Goal: Check status: Check status

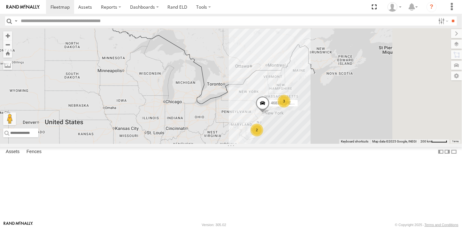
drag, startPoint x: 341, startPoint y: 108, endPoint x: 299, endPoint y: 171, distance: 75.9
click at [299, 144] on div "245048 Charles 3 2 468333 Lee" at bounding box center [231, 85] width 462 height 115
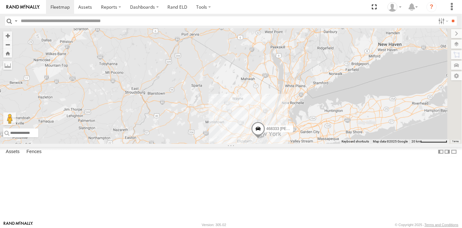
drag, startPoint x: 325, startPoint y: 178, endPoint x: 301, endPoint y: 106, distance: 75.3
click at [301, 107] on div "245048 Charles 468333 Lee" at bounding box center [231, 85] width 462 height 115
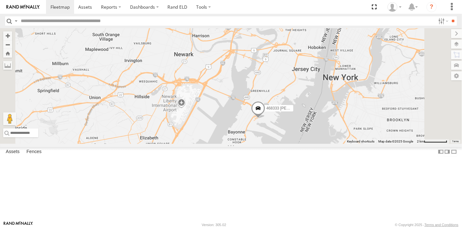
drag, startPoint x: 329, startPoint y: 156, endPoint x: 309, endPoint y: 132, distance: 31.0
click at [309, 132] on div "245048 Charles 468333 Lee" at bounding box center [231, 85] width 462 height 115
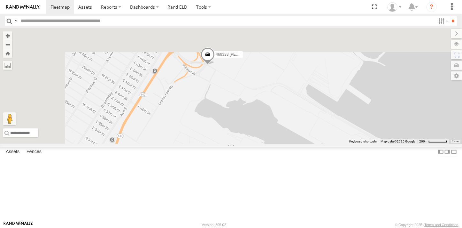
drag, startPoint x: 291, startPoint y: 69, endPoint x: 312, endPoint y: 196, distance: 128.7
click at [312, 144] on div "245048 Charles 468333 Lee" at bounding box center [231, 85] width 462 height 115
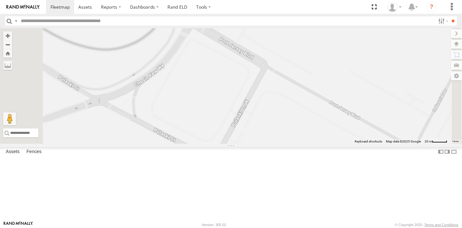
click at [207, 25] on span at bounding box center [200, 16] width 14 height 17
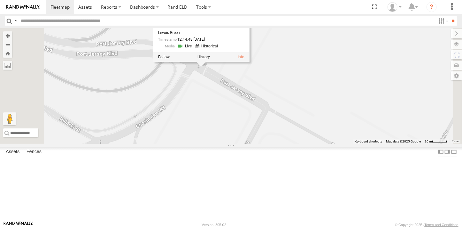
drag, startPoint x: 280, startPoint y: 105, endPoint x: 281, endPoint y: 138, distance: 33.6
click at [281, 138] on div "245048 Charles 468333 Lee 468333 Lee All Assets Port Jersey Blvd Jersey City 40…" at bounding box center [231, 85] width 462 height 115
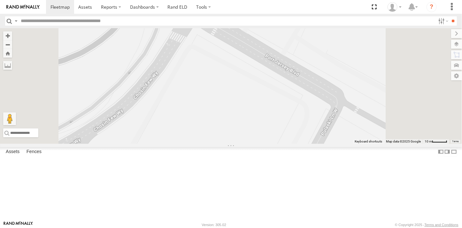
drag, startPoint x: 285, startPoint y: 115, endPoint x: 285, endPoint y: 128, distance: 12.8
click at [285, 117] on div "245048 Charles 468333 Lee 468333 Lee All Assets Port Jersey Blvd Jersey City 40…" at bounding box center [231, 85] width 462 height 115
click at [287, 144] on div "245048 Charles 468333 Lee 468333 Lee All Assets Port Jersey Blvd Jersey City 40…" at bounding box center [231, 85] width 462 height 115
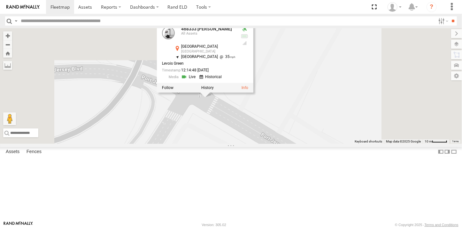
drag, startPoint x: 285, startPoint y: 118, endPoint x: 281, endPoint y: 170, distance: 52.2
click at [281, 144] on div "245048 Charles 468333 Lee 468333 Lee All Assets Port Jersey Blvd Jersey City 40…" at bounding box center [231, 85] width 462 height 115
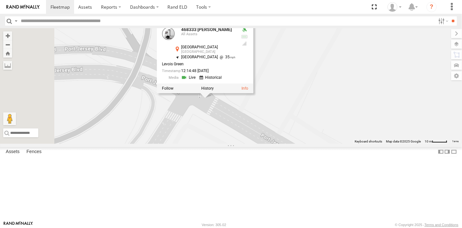
click at [348, 88] on div "245048 Charles 468333 Lee 468333 Lee All Assets Port Jersey Blvd Jersey City 40…" at bounding box center [231, 85] width 462 height 115
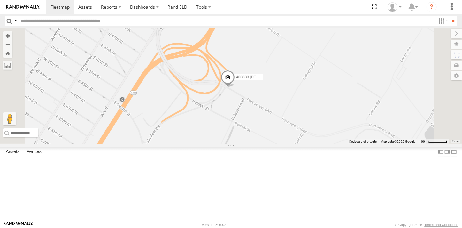
drag, startPoint x: 319, startPoint y: 147, endPoint x: 304, endPoint y: 153, distance: 16.5
click at [304, 144] on div "245048 Charles 468333 Lee" at bounding box center [231, 85] width 462 height 115
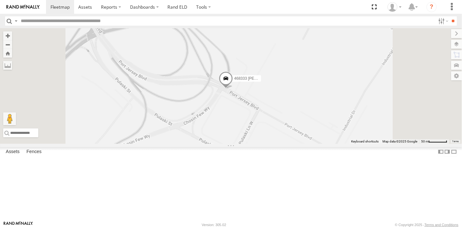
drag, startPoint x: 304, startPoint y: 129, endPoint x: 294, endPoint y: 170, distance: 42.1
click at [294, 144] on div "245048 Charles 468333 Lee" at bounding box center [231, 85] width 462 height 115
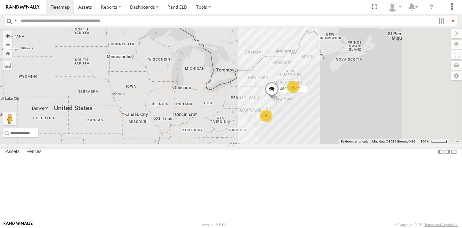
drag, startPoint x: 356, startPoint y: 148, endPoint x: 330, endPoint y: 180, distance: 41.3
click at [327, 144] on div "245048 Charles 3 2 468333 Lee" at bounding box center [231, 85] width 462 height 115
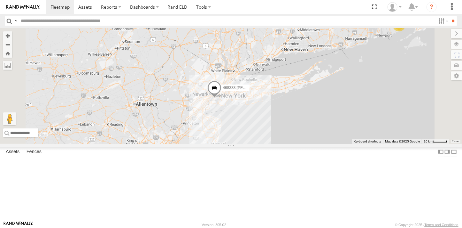
drag, startPoint x: 290, startPoint y: 126, endPoint x: 305, endPoint y: 161, distance: 37.5
click at [305, 144] on div "245048 Charles 468333 Lee 2" at bounding box center [231, 85] width 462 height 115
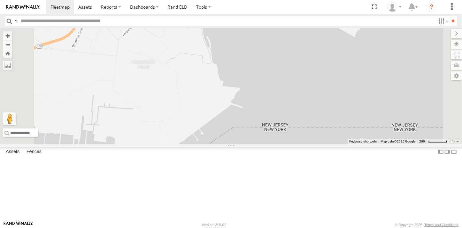
drag, startPoint x: 280, startPoint y: 96, endPoint x: 294, endPoint y: 166, distance: 71.1
click at [294, 144] on div "245048 Charles 468333 Lee" at bounding box center [231, 85] width 462 height 115
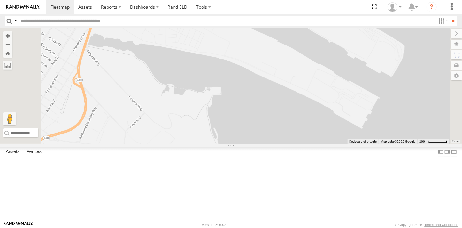
drag, startPoint x: 289, startPoint y: 142, endPoint x: 289, endPoint y: 205, distance: 63.0
click at [289, 144] on div "245048 Charles 468333 Lee" at bounding box center [231, 85] width 462 height 115
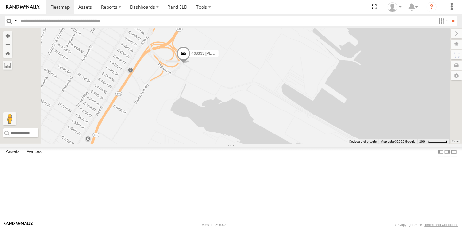
click at [283, 144] on div "245048 Charles 468333 Lee" at bounding box center [231, 85] width 462 height 115
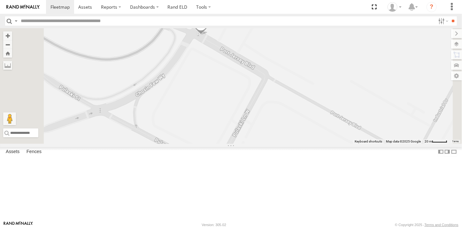
drag, startPoint x: 247, startPoint y: 100, endPoint x: 282, endPoint y: 125, distance: 42.7
click at [282, 125] on div "245048 Charles 468333 Lee" at bounding box center [231, 85] width 462 height 115
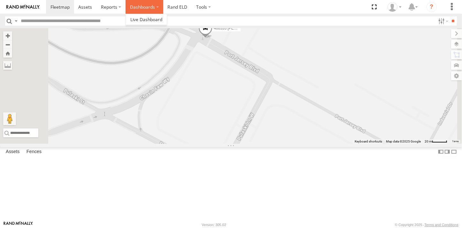
click at [147, 5] on label "Dashboards" at bounding box center [145, 7] width 38 height 14
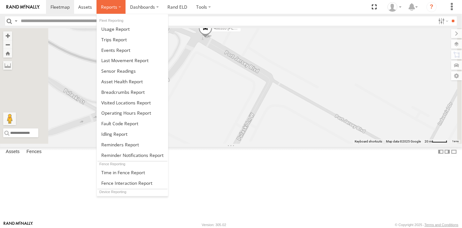
click at [109, 4] on label at bounding box center [111, 7] width 29 height 14
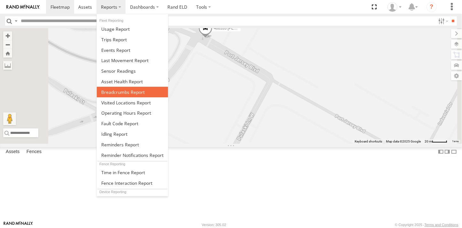
click at [120, 93] on span at bounding box center [122, 92] width 43 height 6
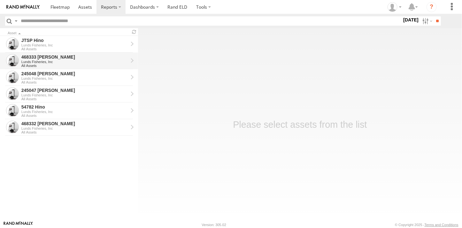
click at [33, 60] on div "Lunds Fisheries, Inc" at bounding box center [74, 62] width 107 height 4
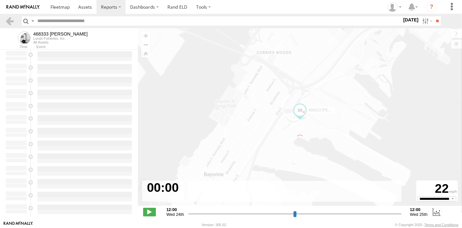
type input "**********"
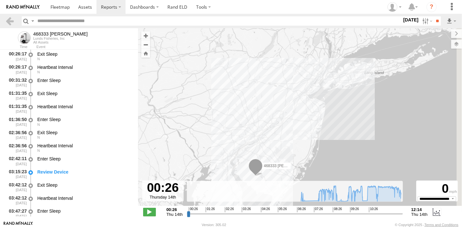
drag, startPoint x: 327, startPoint y: 80, endPoint x: 298, endPoint y: 132, distance: 59.5
click at [298, 132] on div "468333 Lee 08:41 Thu" at bounding box center [300, 120] width 324 height 184
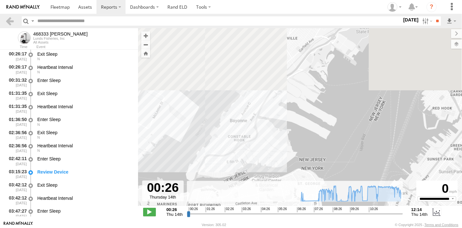
drag, startPoint x: 296, startPoint y: 63, endPoint x: 287, endPoint y: 125, distance: 62.6
click at [287, 125] on div "468333 Lee 08:41 Thu" at bounding box center [300, 120] width 324 height 184
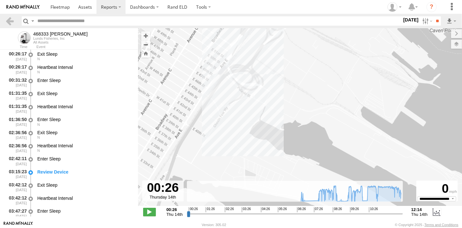
drag, startPoint x: 269, startPoint y: 80, endPoint x: 271, endPoint y: 126, distance: 45.5
click at [271, 126] on div "468333 Lee 08:41 Thu" at bounding box center [300, 120] width 324 height 184
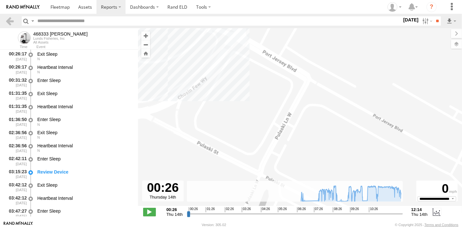
drag, startPoint x: 261, startPoint y: 69, endPoint x: 271, endPoint y: 146, distance: 77.1
click at [271, 146] on div "468333 Lee 08:41 Thu" at bounding box center [300, 120] width 324 height 184
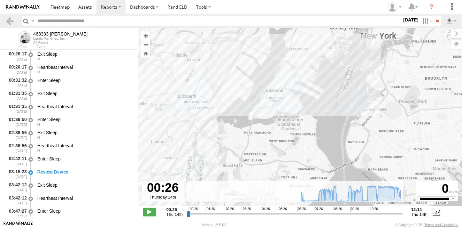
drag, startPoint x: 224, startPoint y: 126, endPoint x: 274, endPoint y: 98, distance: 57.4
click at [274, 98] on div "468333 Lee 08:41 Thu" at bounding box center [300, 120] width 324 height 184
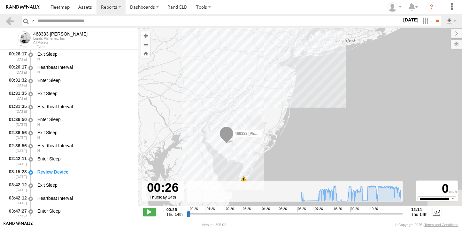
drag, startPoint x: 243, startPoint y: 152, endPoint x: 272, endPoint y: 86, distance: 72.1
click at [272, 86] on div "468333 Lee 08:41 Thu" at bounding box center [300, 120] width 324 height 184
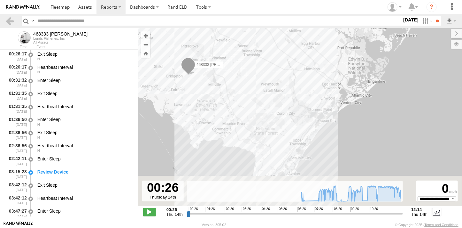
drag, startPoint x: 244, startPoint y: 138, endPoint x: 252, endPoint y: 74, distance: 64.1
click at [252, 74] on div "468333 Lee 08:41 Thu" at bounding box center [300, 120] width 324 height 184
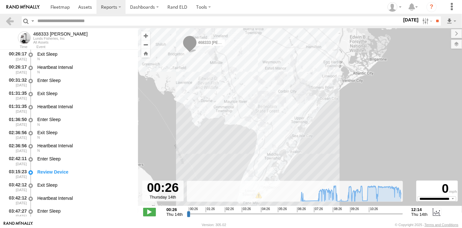
click at [188, 45] on span at bounding box center [190, 43] width 14 height 17
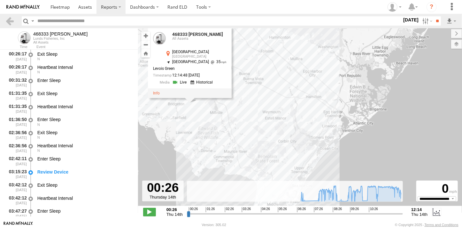
drag, startPoint x: 196, startPoint y: 82, endPoint x: 196, endPoint y: 122, distance: 40.9
click at [196, 122] on div "468333 Lee 08:41 Thu 468333 Lee All Assets Port Jersey Blvd Jersey City 39.4310…" at bounding box center [300, 120] width 324 height 184
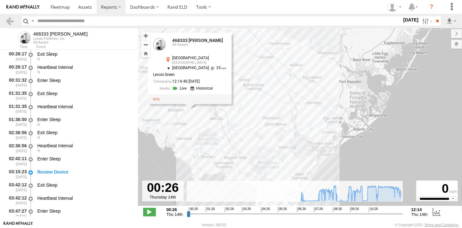
drag, startPoint x: 195, startPoint y: 121, endPoint x: 195, endPoint y: 133, distance: 12.2
click at [195, 133] on div "468333 Lee 08:41 Thu 468333 Lee All Assets Port Jersey Blvd Jersey City 39.4310…" at bounding box center [300, 120] width 324 height 184
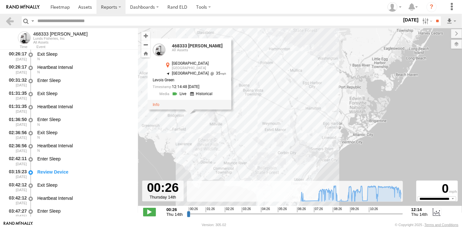
click at [205, 120] on div "468333 Lee 08:41 Thu 468333 Lee All Assets Port Jersey Blvd Jersey City 39.4310…" at bounding box center [300, 120] width 324 height 184
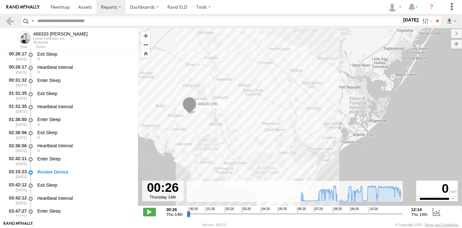
click at [225, 116] on div "468333 Lee 08:41 Thu" at bounding box center [300, 120] width 324 height 184
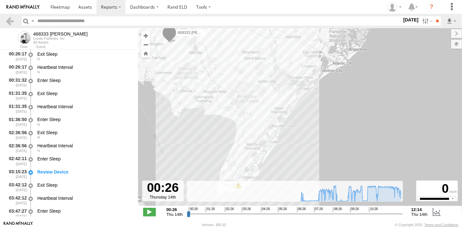
drag, startPoint x: 246, startPoint y: 138, endPoint x: 228, endPoint y: 74, distance: 67.0
click at [228, 74] on div "468333 Lee 08:41 Thu" at bounding box center [300, 120] width 324 height 184
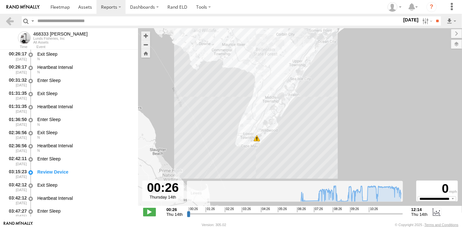
drag, startPoint x: 219, startPoint y: 133, endPoint x: 237, endPoint y: 85, distance: 51.4
click at [237, 85] on div "468333 Lee 08:41 Thu" at bounding box center [300, 120] width 324 height 184
click at [257, 139] on span at bounding box center [257, 138] width 6 height 6
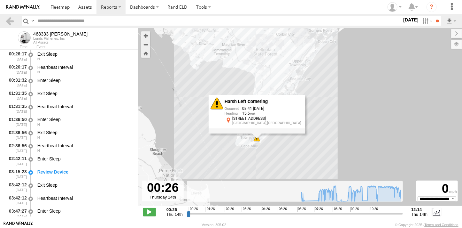
click at [211, 132] on div "468333 Lee 08:41 Thu Harsh Left Cornering 08:41 08/14/2025 15.5 991 Ocean Dr Ca…" at bounding box center [300, 120] width 324 height 184
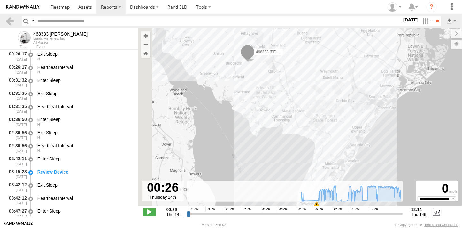
drag, startPoint x: 185, startPoint y: 87, endPoint x: 248, endPoint y: 159, distance: 95.9
click at [248, 159] on div "468333 Lee 08:41 Thu" at bounding box center [300, 120] width 324 height 184
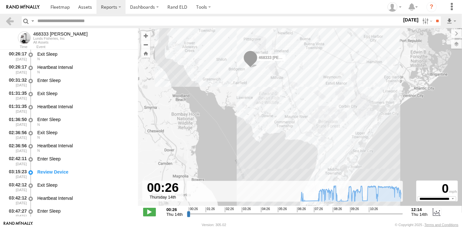
click at [251, 59] on span at bounding box center [251, 59] width 14 height 17
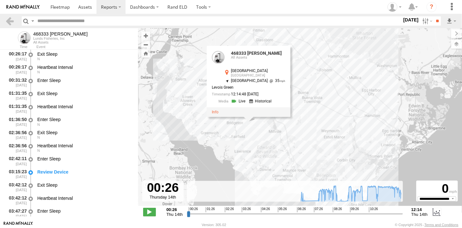
drag, startPoint x: 247, startPoint y: 104, endPoint x: 245, endPoint y: 148, distance: 43.8
click at [245, 148] on div "468333 Lee 08:41 Thu 468333 Lee All Assets Port Jersey Blvd Jersey City 39.4310…" at bounding box center [300, 120] width 324 height 184
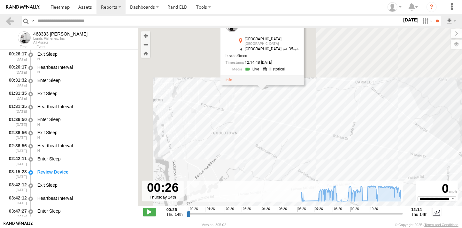
drag, startPoint x: 188, startPoint y: 92, endPoint x: 261, endPoint y: 179, distance: 113.5
click at [261, 179] on div "468333 Lee 08:41 Thu 468333 Lee All Assets Port Jersey Blvd Jersey City 39.4310…" at bounding box center [300, 120] width 324 height 184
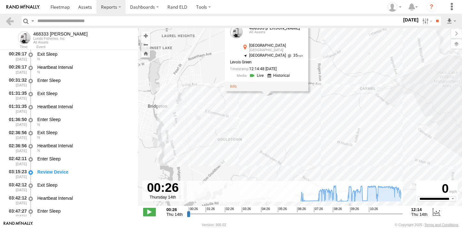
click at [194, 139] on div "468333 Lee 08:41 Thu 468333 Lee All Assets Port Jersey Blvd Jersey City 39.4310…" at bounding box center [300, 120] width 324 height 184
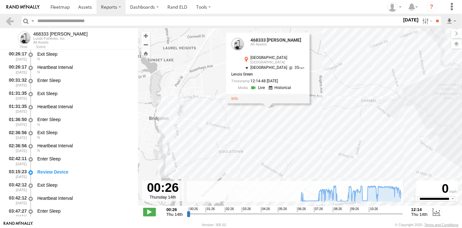
drag, startPoint x: 262, startPoint y: 127, endPoint x: 264, endPoint y: 158, distance: 31.7
click at [264, 159] on div "468333 Lee 08:41 Thu 468333 Lee All Assets Port Jersey Blvd Jersey City 39.4310…" at bounding box center [300, 120] width 324 height 184
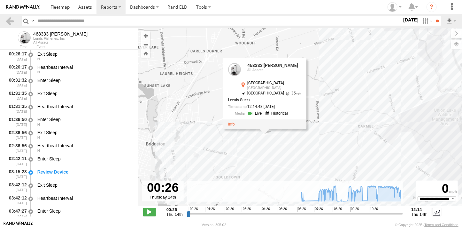
click at [294, 85] on div "Port Jersey Blvd" at bounding box center [274, 83] width 54 height 4
click at [324, 132] on div "468333 Lee 08:41 Thu 468333 Lee All Assets Port Jersey Blvd Jersey City 39.4310…" at bounding box center [300, 120] width 324 height 184
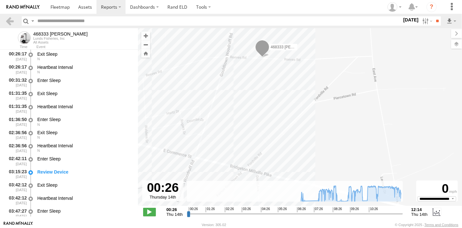
click at [263, 47] on span at bounding box center [262, 48] width 14 height 17
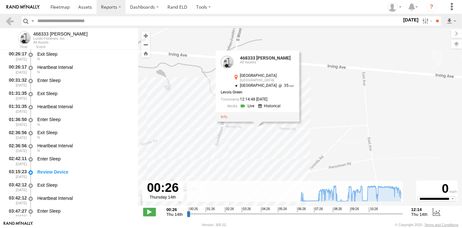
drag, startPoint x: 262, startPoint y: 106, endPoint x: 258, endPoint y: 171, distance: 65.3
click at [258, 171] on div "468333 Lee 08:41 Thu 468333 Lee All Assets Port Jersey Blvd Jersey City 39.4310…" at bounding box center [300, 120] width 324 height 184
click at [256, 106] on link at bounding box center [248, 106] width 16 height 6
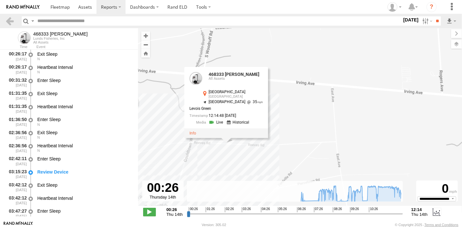
drag, startPoint x: 196, startPoint y: 112, endPoint x: 163, endPoint y: 129, distance: 36.5
click at [163, 129] on div "468333 Lee 08:41 Thu 468333 Lee All Assets Port Jersey Blvd Jersey City 39.4310…" at bounding box center [300, 120] width 324 height 184
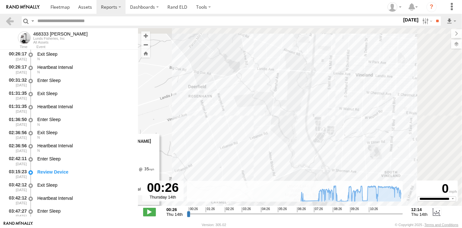
drag, startPoint x: 294, startPoint y: 77, endPoint x: 230, endPoint y: 165, distance: 109.0
click at [230, 165] on div "468333 Lee 08:41 Thu 468333 Lee All Assets Port Jersey Blvd Jersey City 39.4310…" at bounding box center [300, 120] width 324 height 184
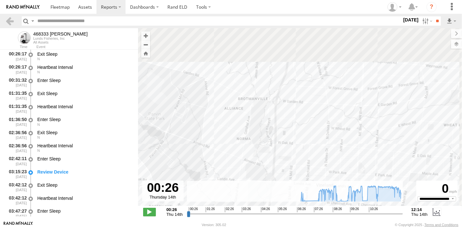
drag, startPoint x: 272, startPoint y: 61, endPoint x: 251, endPoint y: 147, distance: 88.5
click at [252, 147] on div "468333 Lee 08:41 Thu 468333 Lee All Assets Port Jersey Blvd Jersey City 39.4310…" at bounding box center [300, 120] width 324 height 184
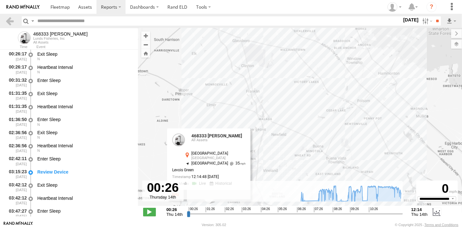
drag, startPoint x: 289, startPoint y: 99, endPoint x: 278, endPoint y: 134, distance: 36.8
click at [278, 134] on div "468333 Lee 08:41 Thu 468333 Lee All Assets Port Jersey Blvd Jersey City 39.4310…" at bounding box center [300, 120] width 324 height 184
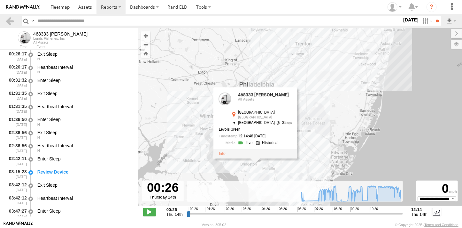
click at [330, 109] on div "468333 Lee 08:41 Thu 468333 Lee All Assets Port Jersey Blvd Jersey City 39.4310…" at bounding box center [300, 120] width 324 height 184
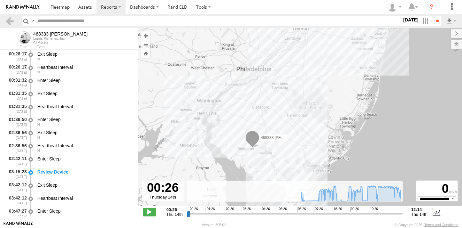
drag, startPoint x: 294, startPoint y: 129, endPoint x: 292, endPoint y: 88, distance: 40.6
click at [292, 88] on div "468333 Lee 08:41 Thu" at bounding box center [300, 120] width 324 height 184
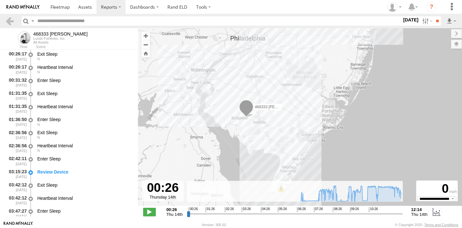
drag, startPoint x: 279, startPoint y: 97, endPoint x: 277, endPoint y: 109, distance: 12.1
click at [277, 109] on div "468333 Lee 08:41 Thu" at bounding box center [300, 120] width 324 height 184
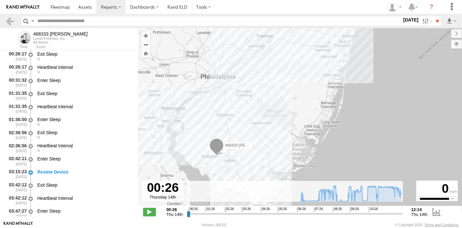
drag, startPoint x: 299, startPoint y: 98, endPoint x: 280, endPoint y: 121, distance: 29.8
click at [280, 121] on div "468333 Lee 08:41 Thu" at bounding box center [300, 120] width 324 height 184
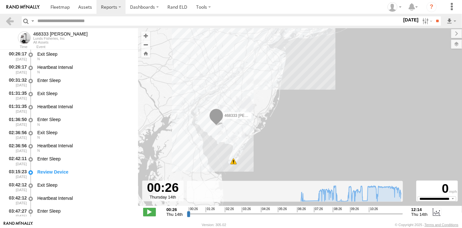
drag, startPoint x: 248, startPoint y: 112, endPoint x: 262, endPoint y: 98, distance: 18.8
click at [262, 98] on div "468333 Lee 08:41 Thu" at bounding box center [300, 120] width 324 height 184
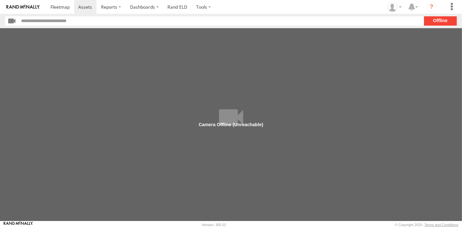
click at [439, 21] on section "**" at bounding box center [231, 20] width 452 height 9
